Goal: Task Accomplishment & Management: Manage account settings

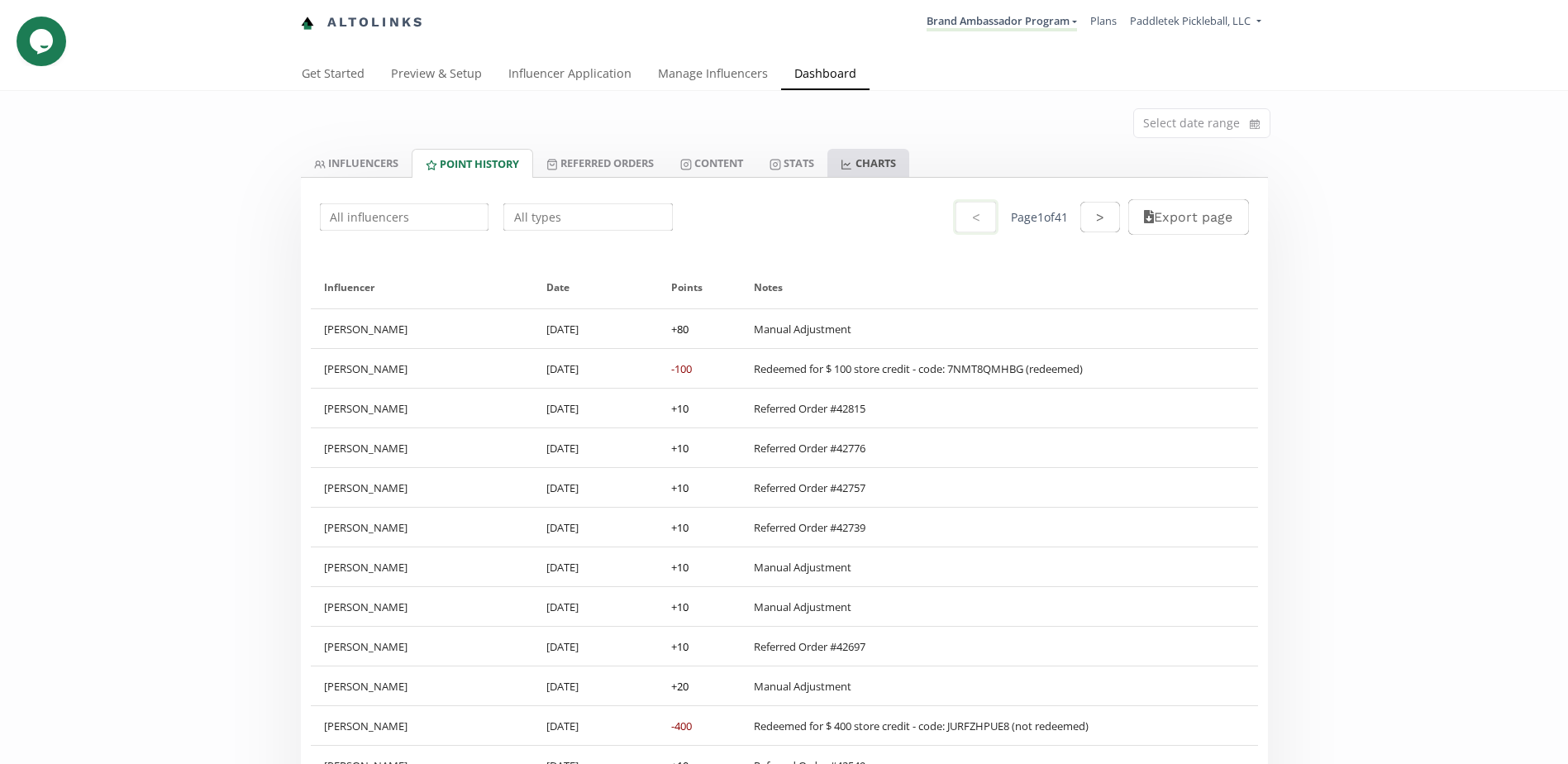
click at [889, 166] on link "CHARTS" at bounding box center [868, 163] width 81 height 28
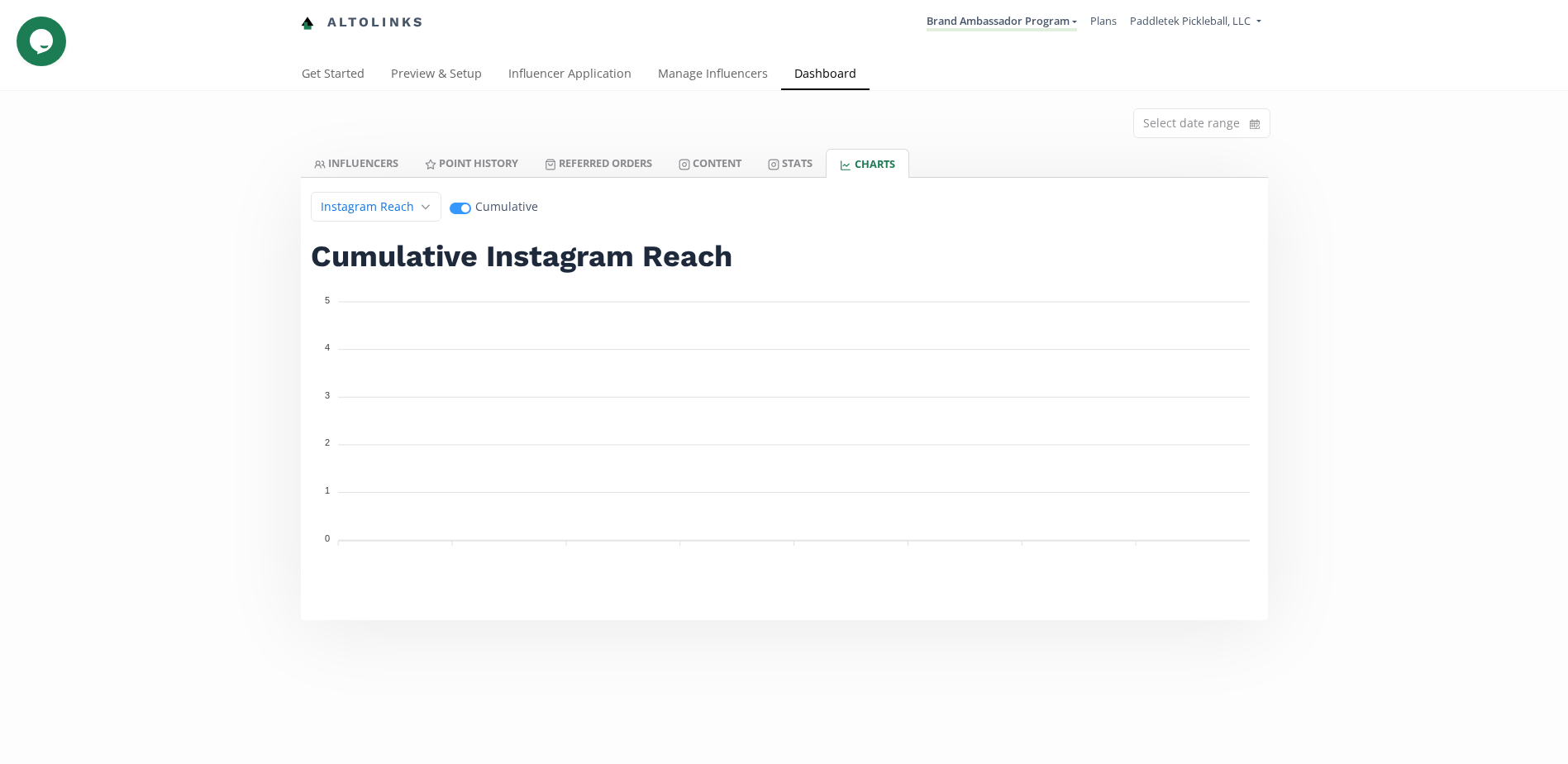
click at [342, 177] on div at bounding box center [784, 177] width 967 height 1
click at [349, 161] on link "INFLUENCERS" at bounding box center [356, 163] width 111 height 28
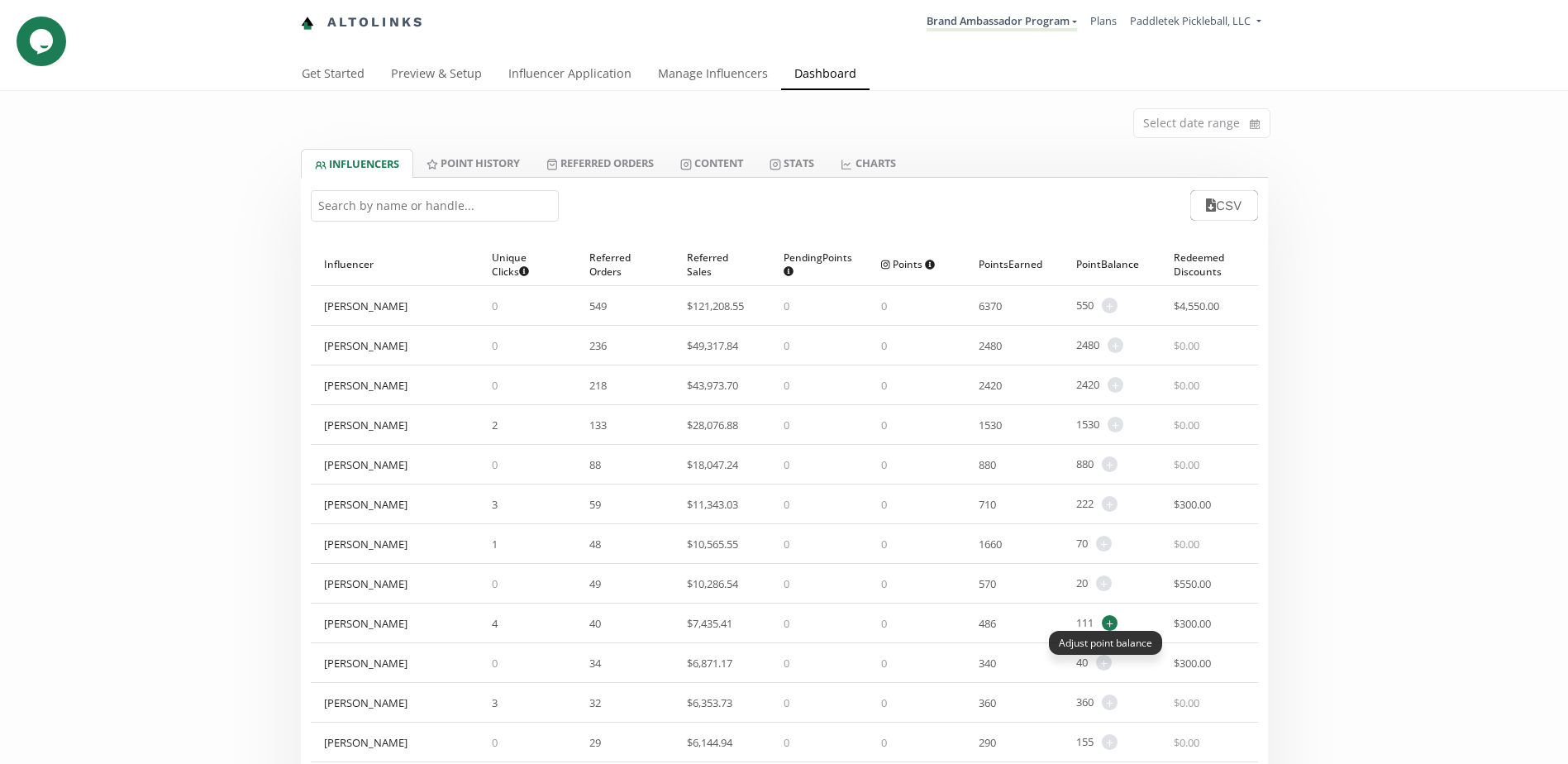
click at [1111, 618] on span "+" at bounding box center [1110, 623] width 16 height 16
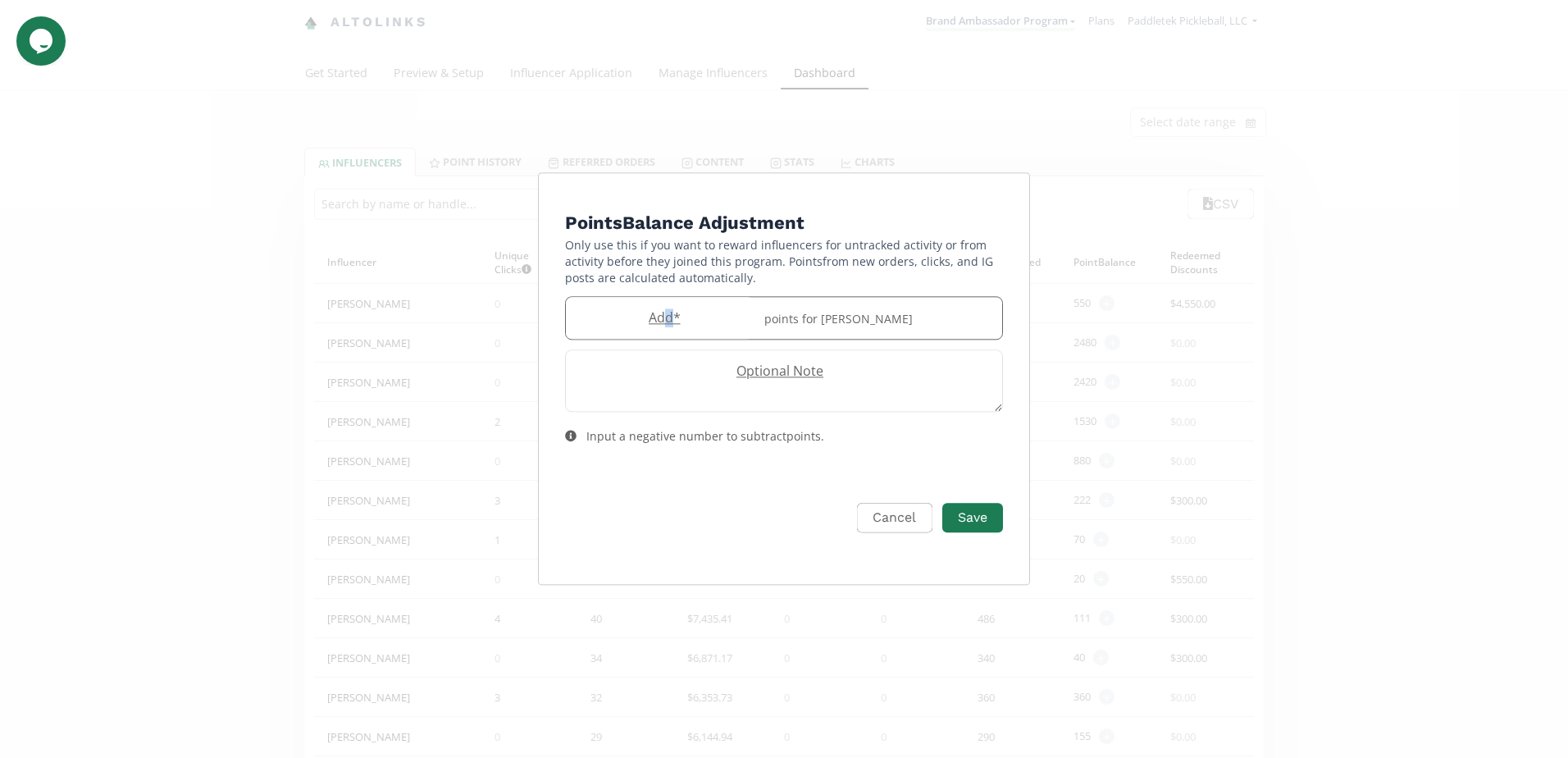
click at [671, 319] on label "Add *" at bounding box center [659, 318] width 188 height 19
type input "10"
click at [981, 526] on button "Save" at bounding box center [973, 518] width 66 height 35
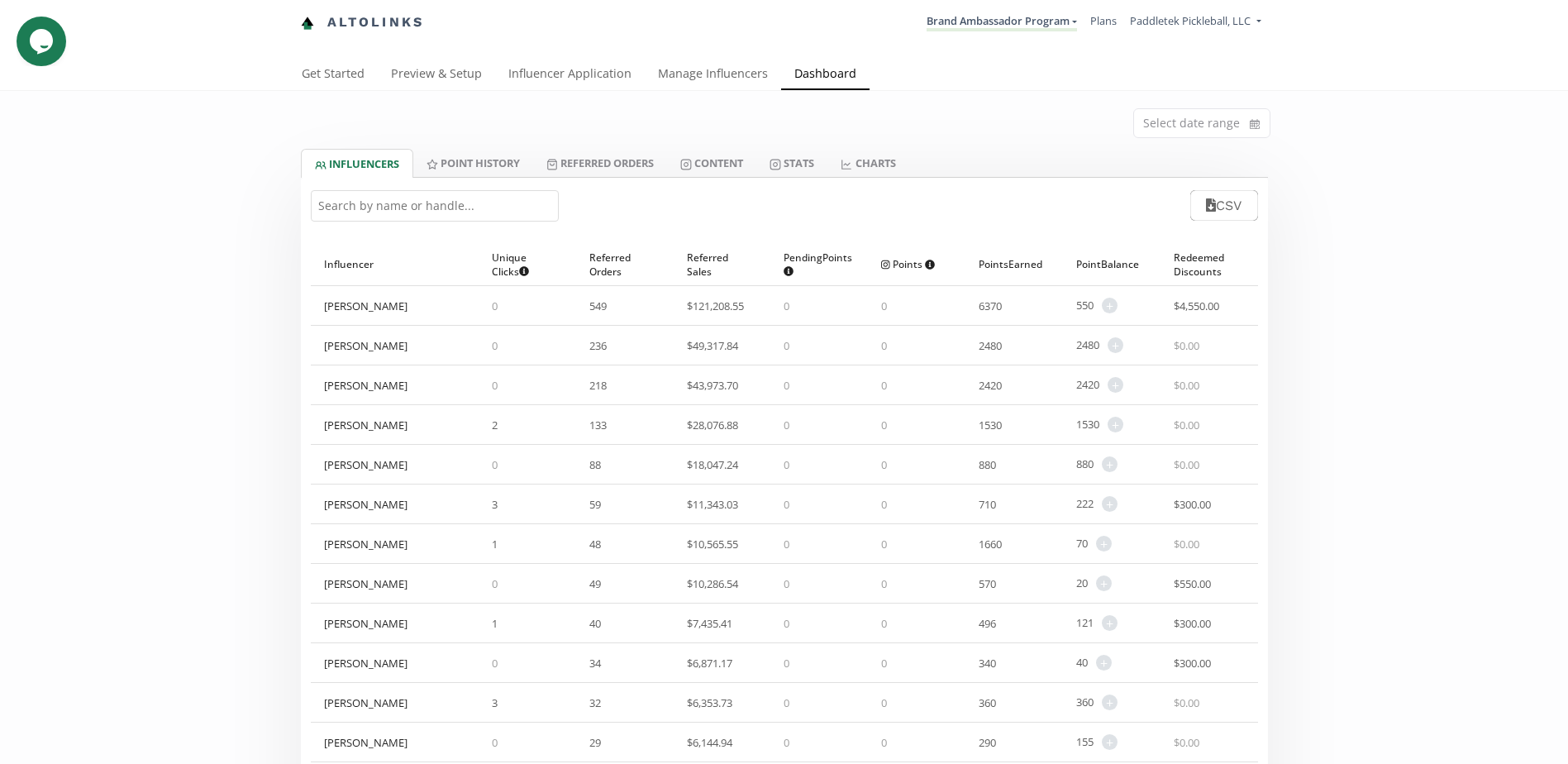
click at [475, 213] on input "text" at bounding box center [434, 206] width 248 height 32
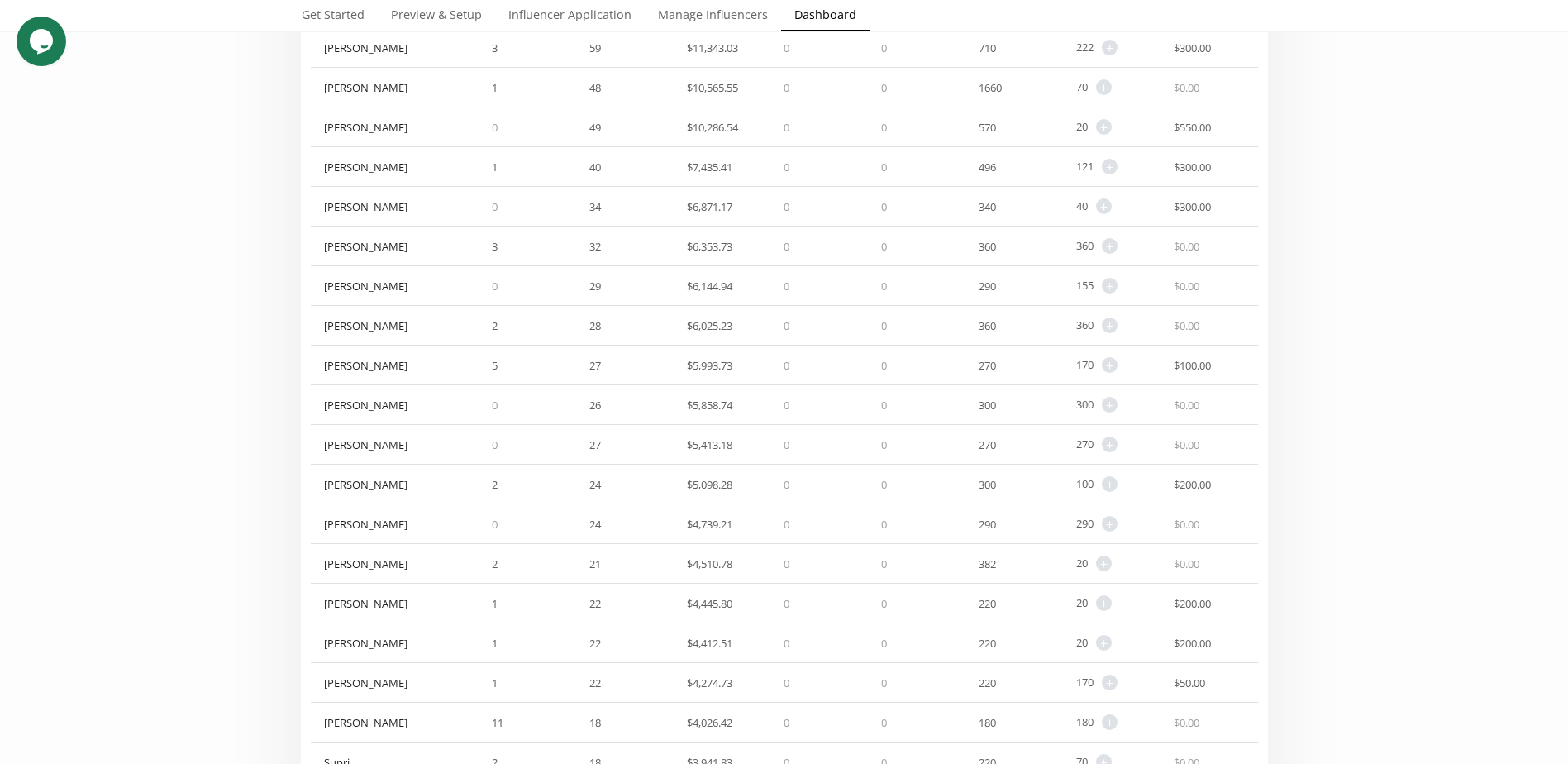
scroll to position [496, 0]
click at [1107, 519] on span "+" at bounding box center [1104, 524] width 16 height 16
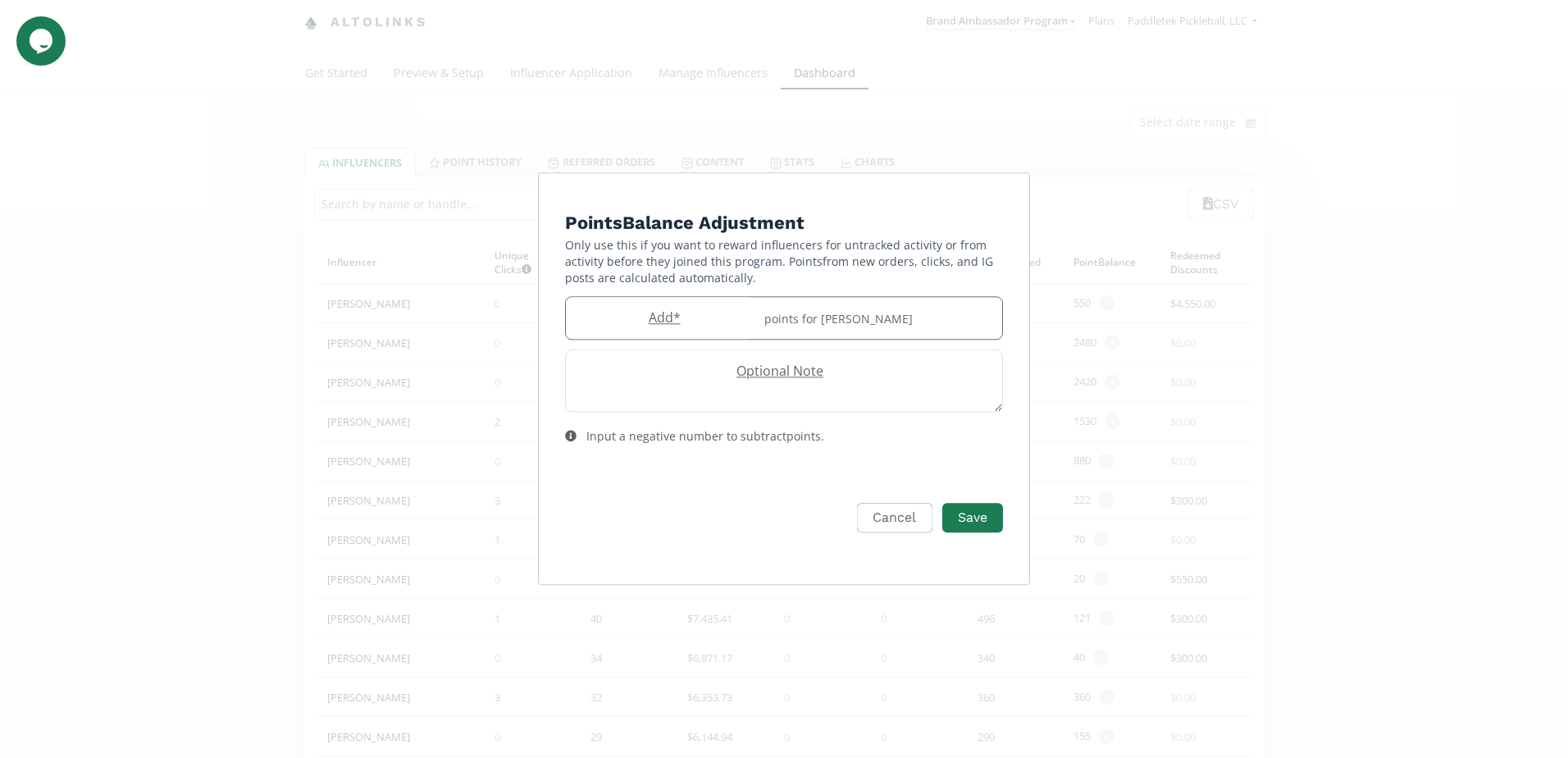
click at [659, 319] on label "Add *" at bounding box center [659, 318] width 188 height 19
type input "10"
click at [973, 524] on button "Save" at bounding box center [973, 518] width 66 height 35
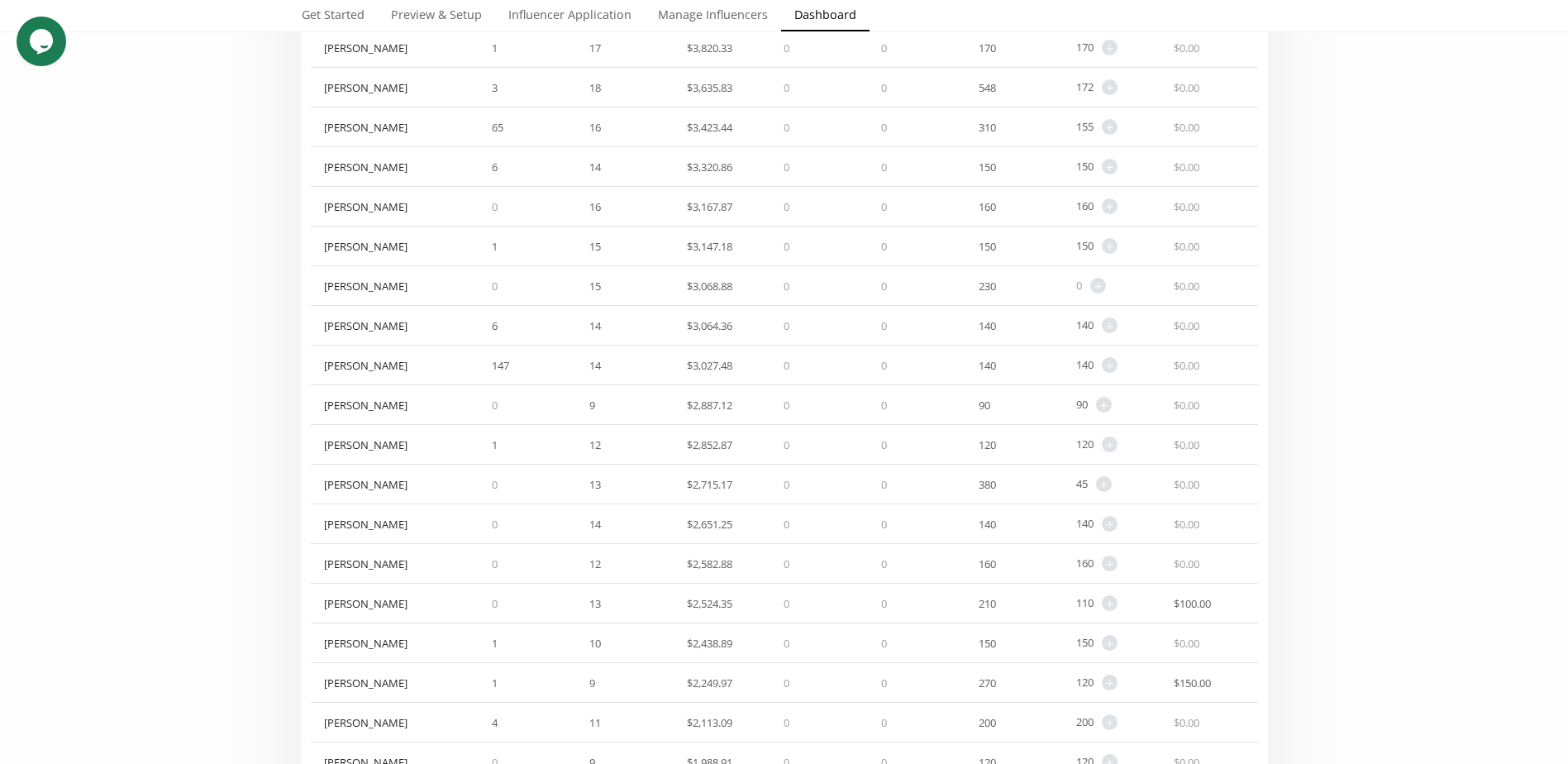
scroll to position [1240, 0]
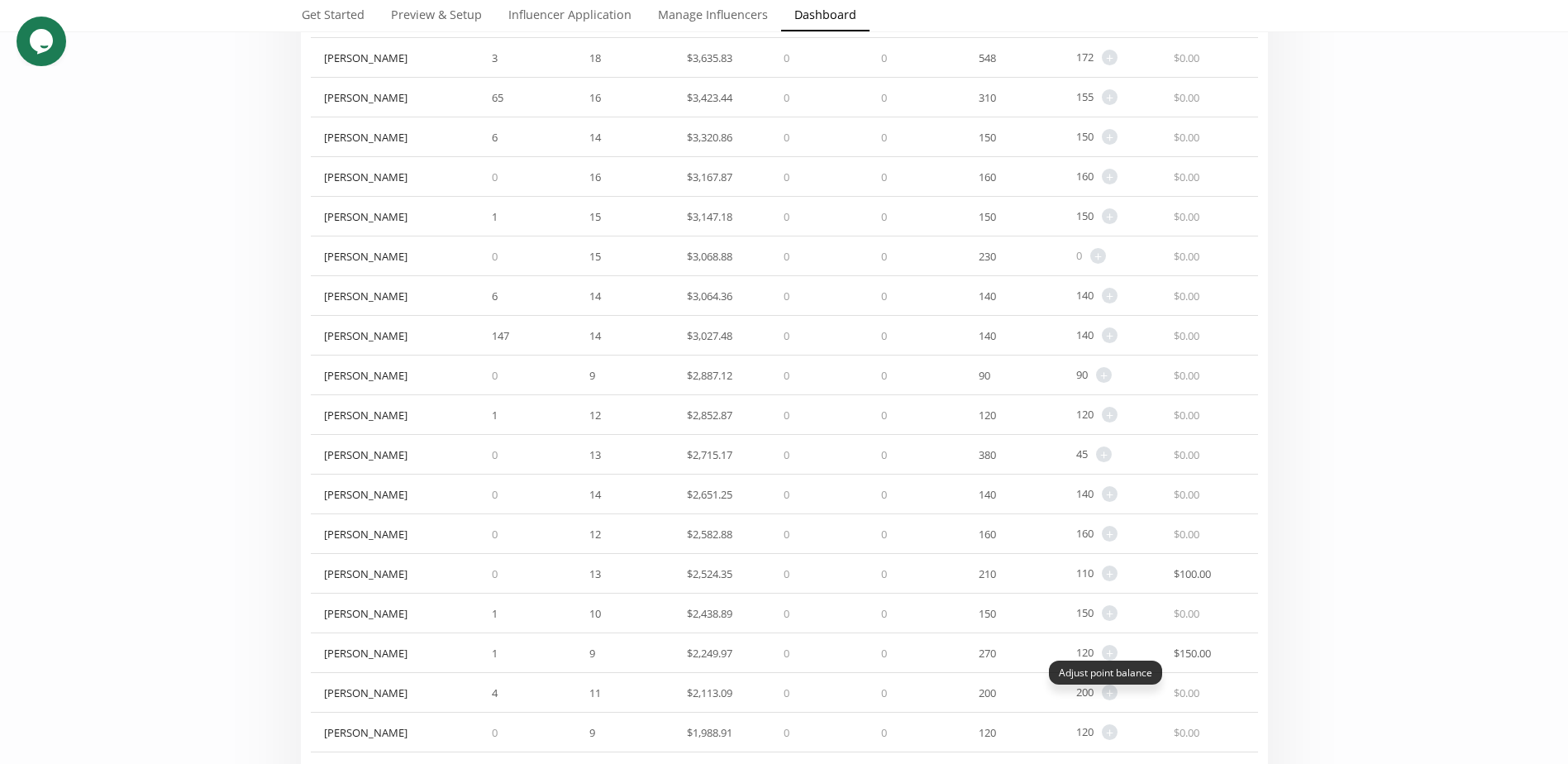
click at [1102, 655] on span "+ Adjust point balance" at bounding box center [1106, 653] width 24 height 16
click at [1106, 655] on span "+" at bounding box center [1110, 653] width 16 height 16
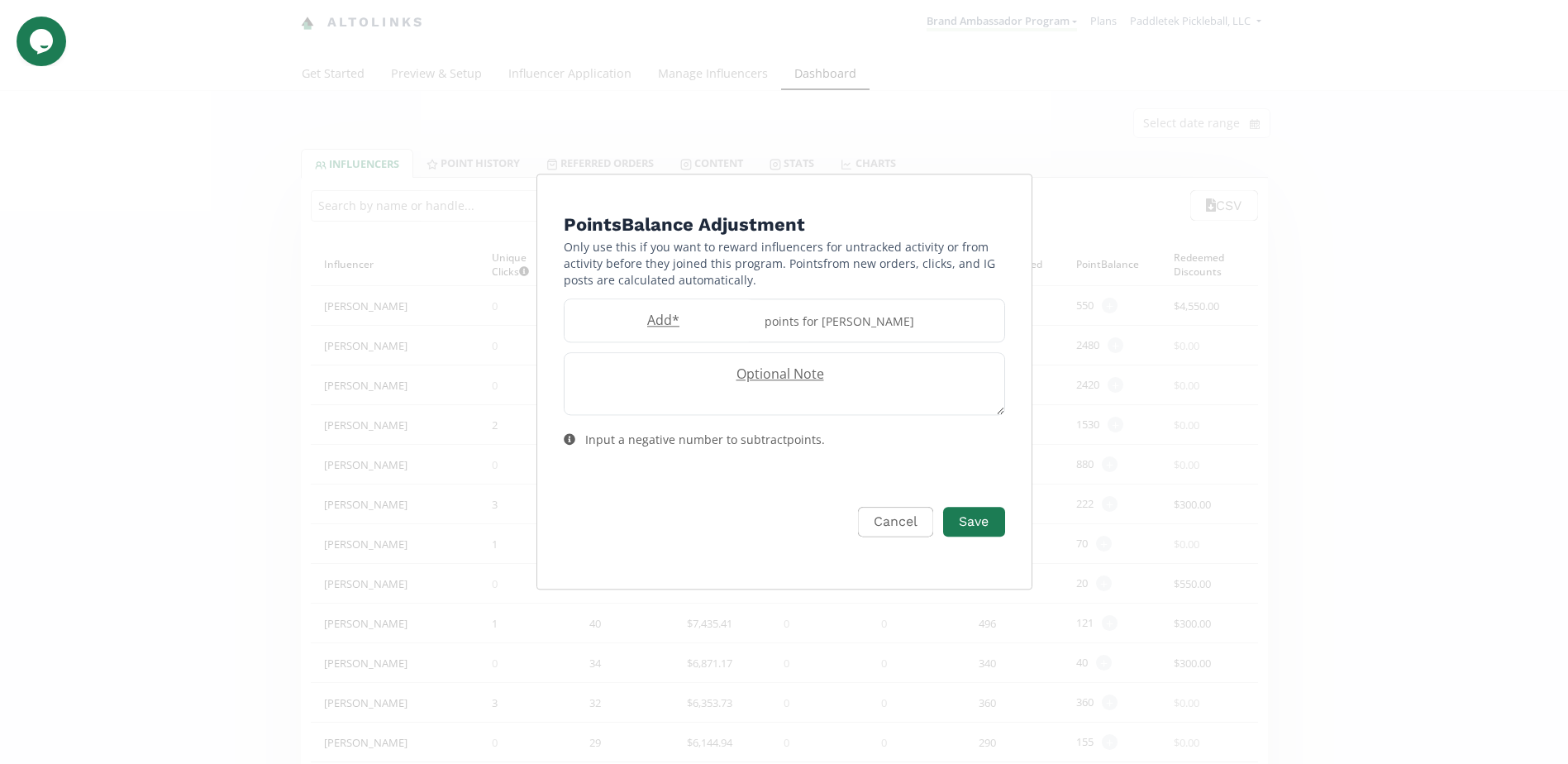
scroll to position [0, 0]
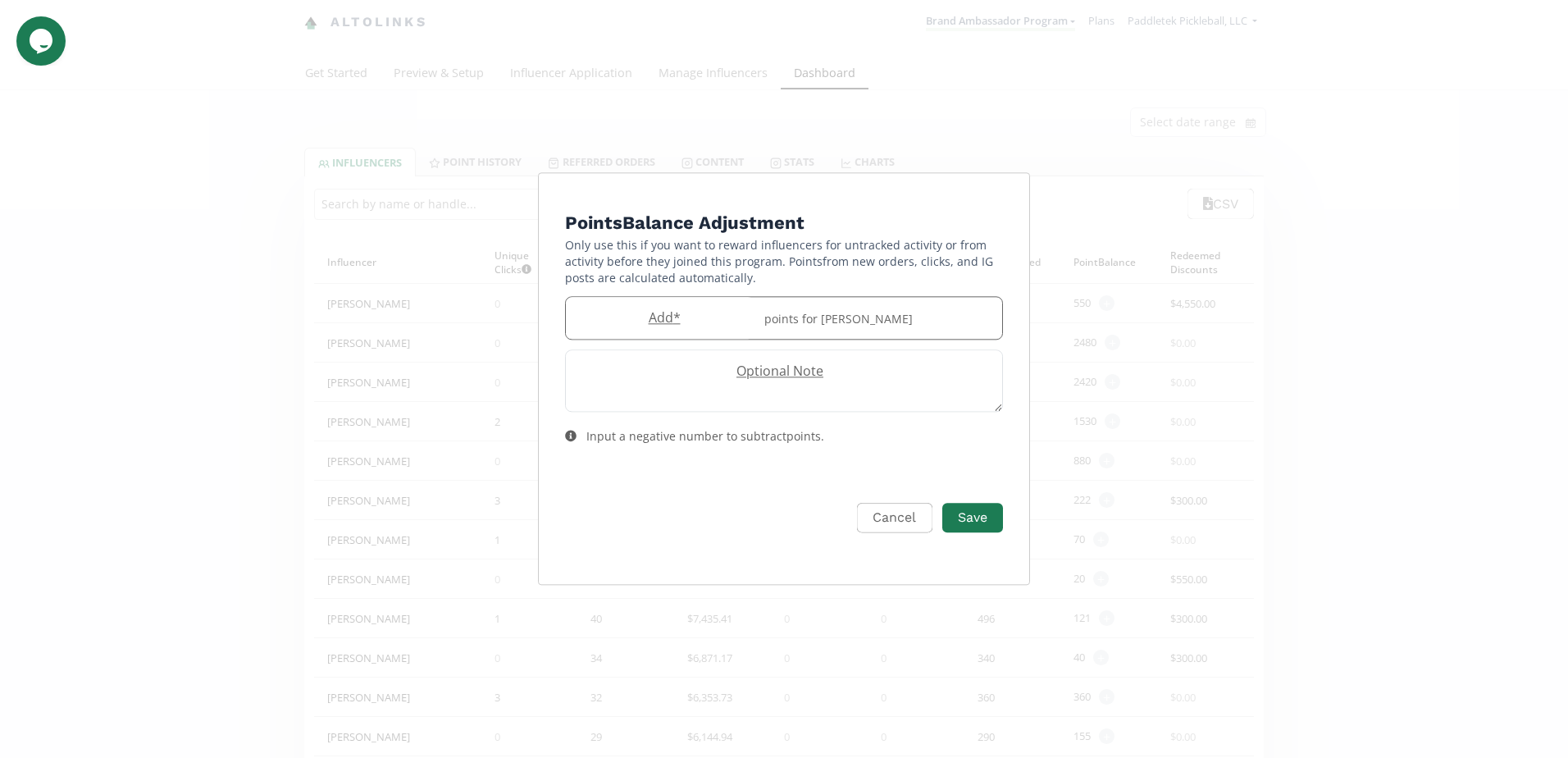
click at [663, 317] on label "Add *" at bounding box center [659, 318] width 188 height 19
type input "10"
click at [988, 517] on button "Save" at bounding box center [973, 518] width 66 height 35
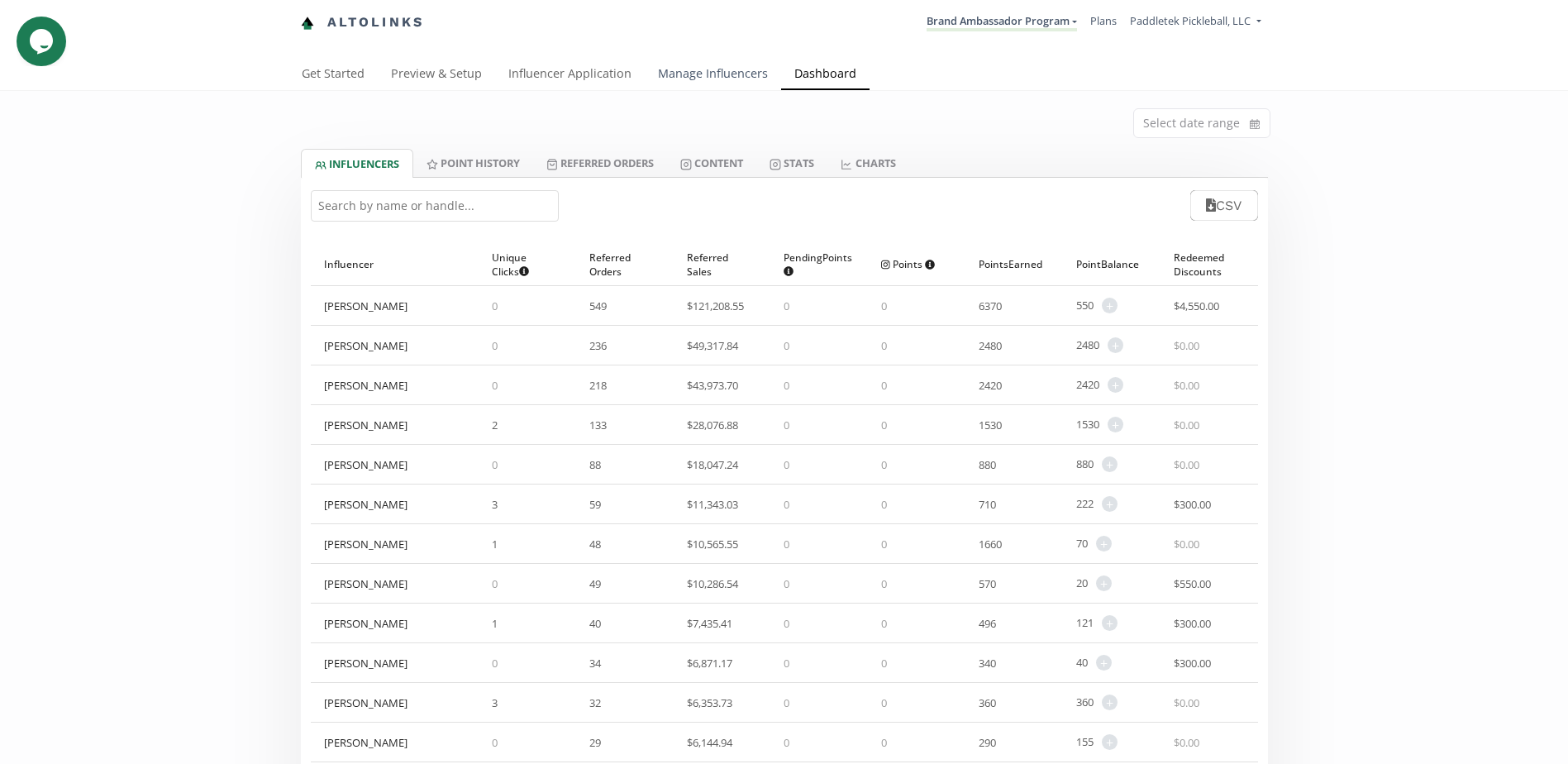
click at [694, 71] on link "Manage Influencers" at bounding box center [713, 75] width 137 height 33
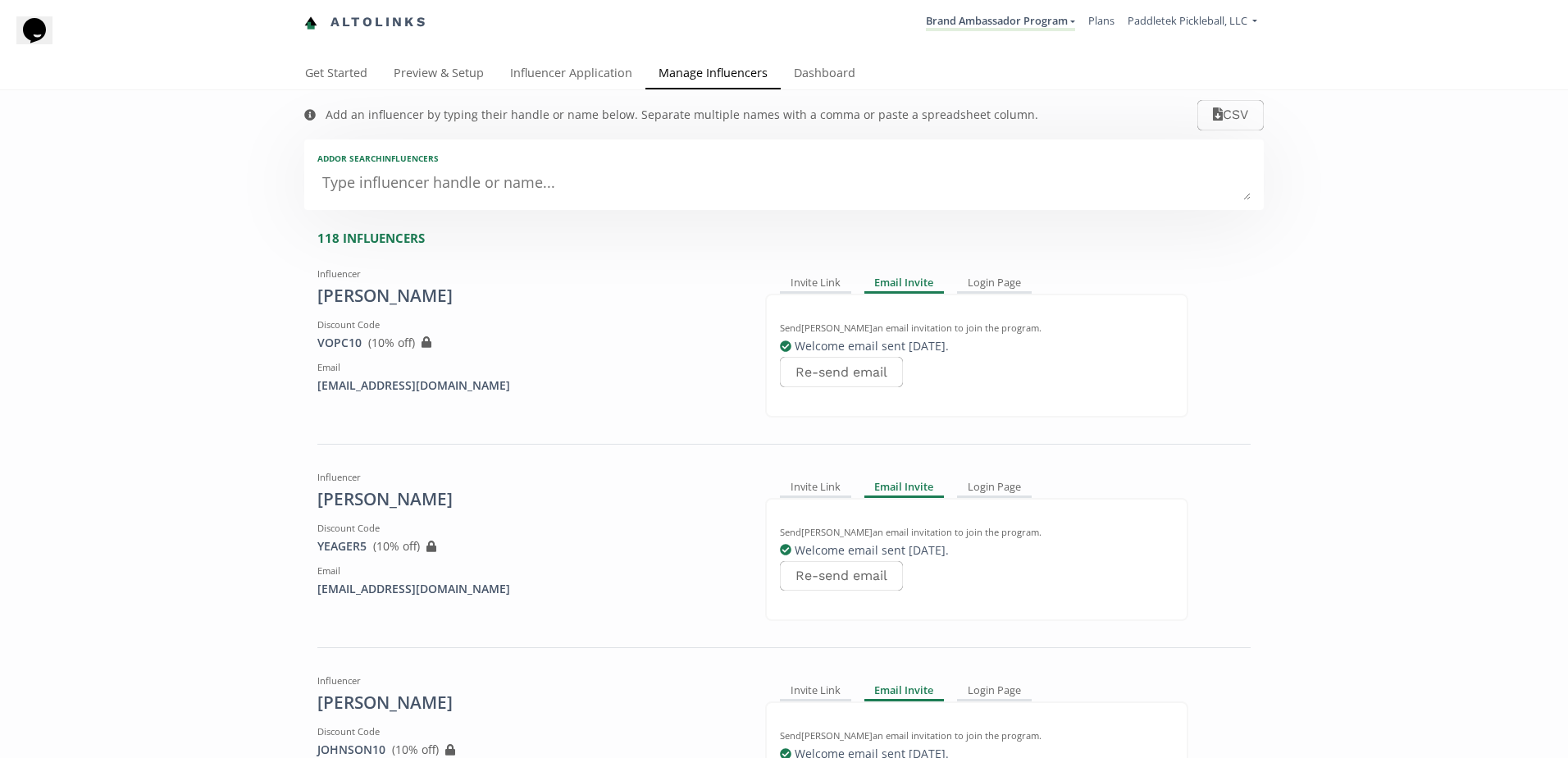
click at [563, 176] on textarea at bounding box center [784, 183] width 933 height 32
type textarea "ro"
type input "ro"
type input "RO"
type textarea "ros"
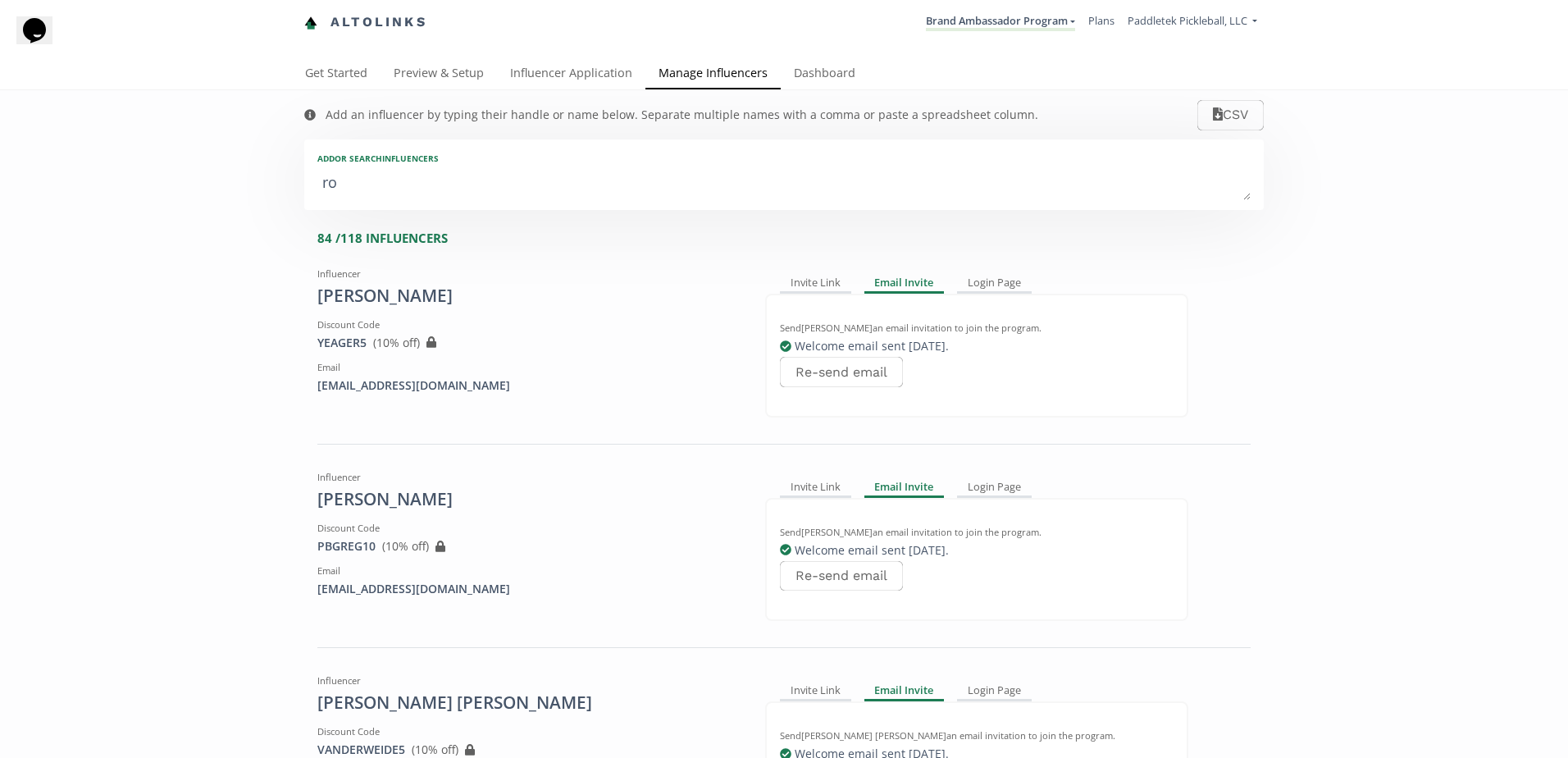
type input "ros"
type input "ROS"
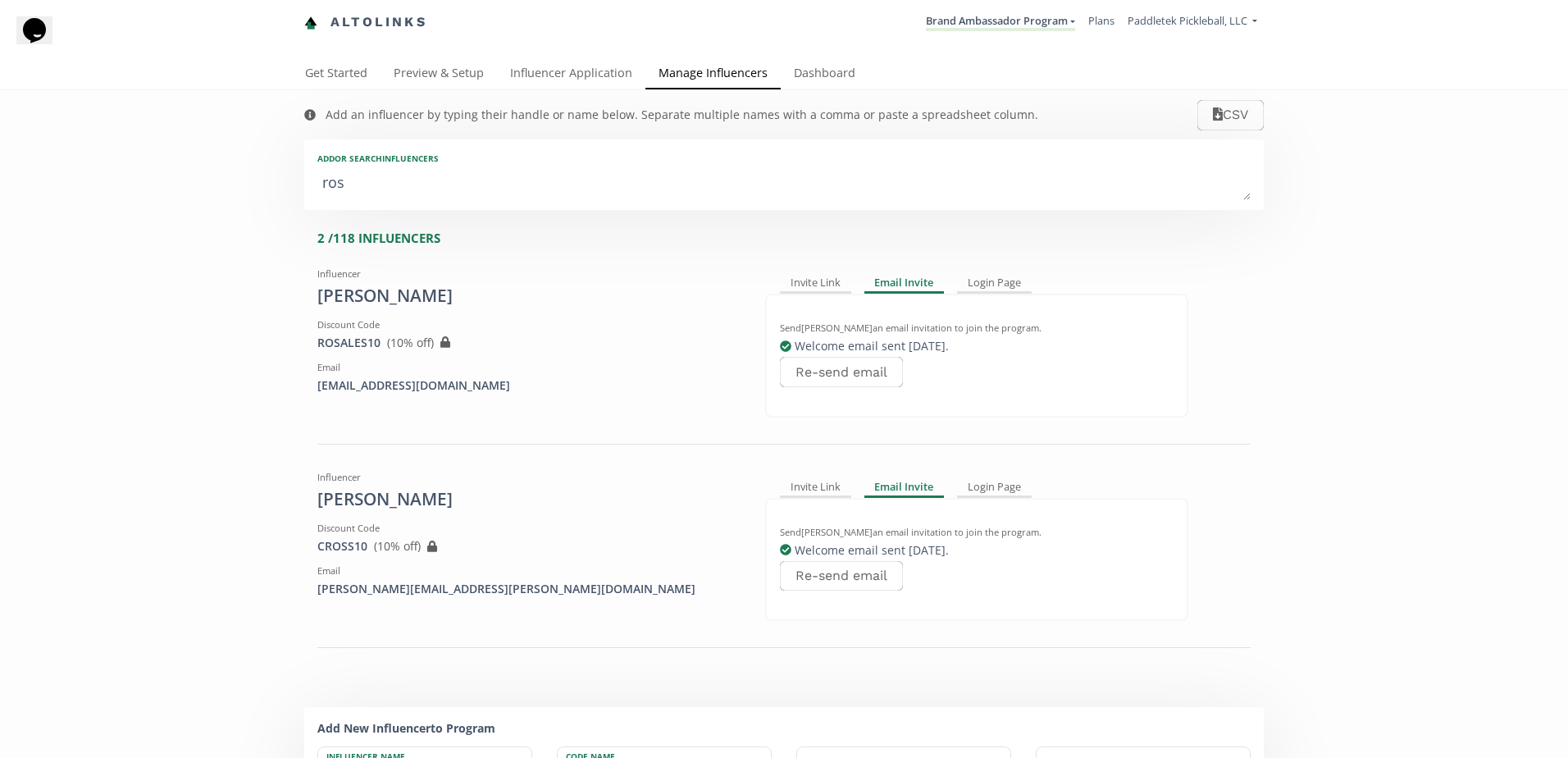
type textarea "rosa"
type input "rosa"
type input "ROSA"
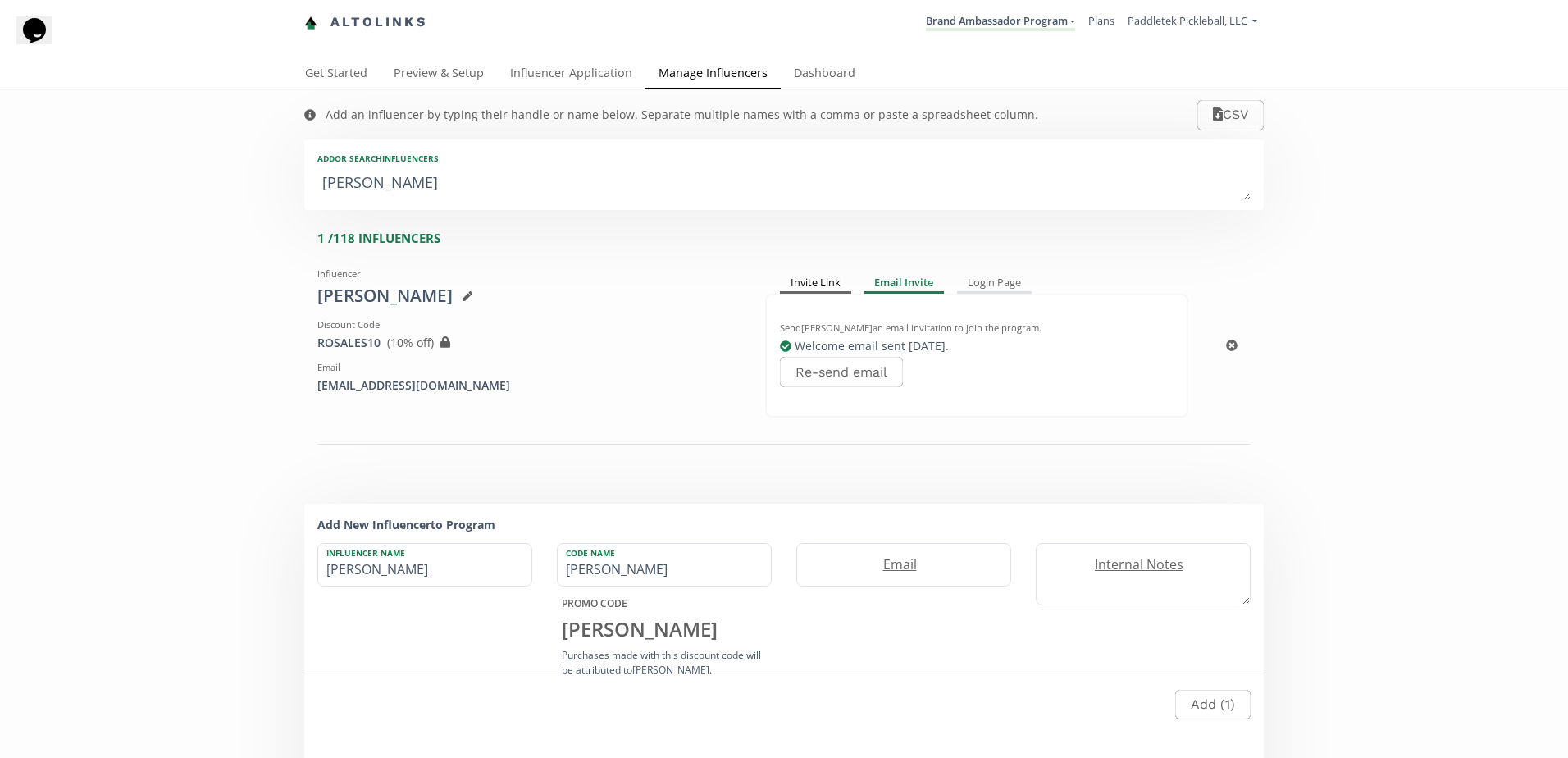
type textarea "rosa"
click at [822, 284] on div "Invite Link" at bounding box center [816, 284] width 72 height 19
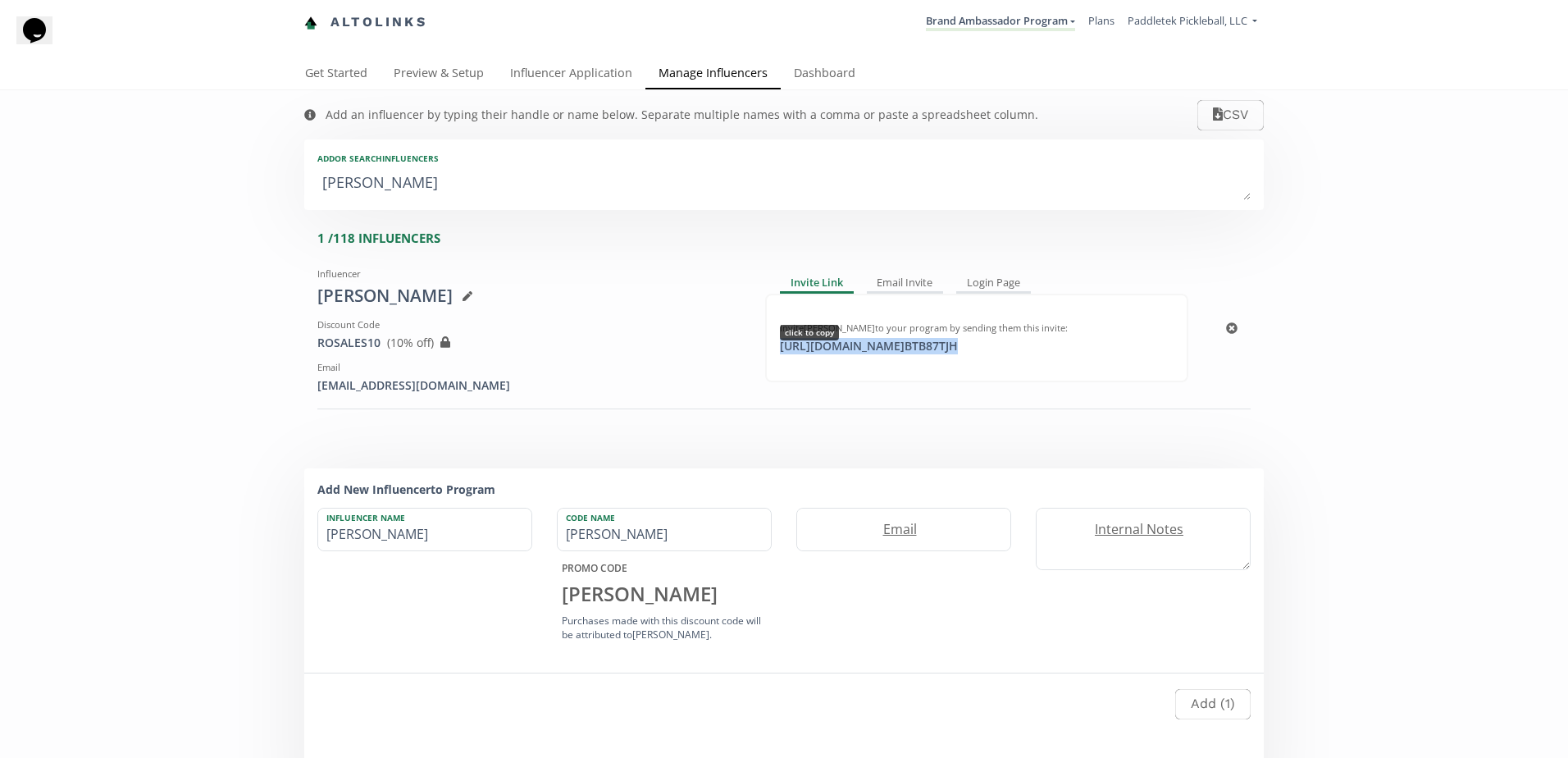
click at [968, 346] on div "https://app.altolinks.com/invite/ BTB87TJH click to copy" at bounding box center [869, 346] width 198 height 17
copy div "https://app.altolinks.com/invite/ BTB87TJH"
